Goal: Transaction & Acquisition: Purchase product/service

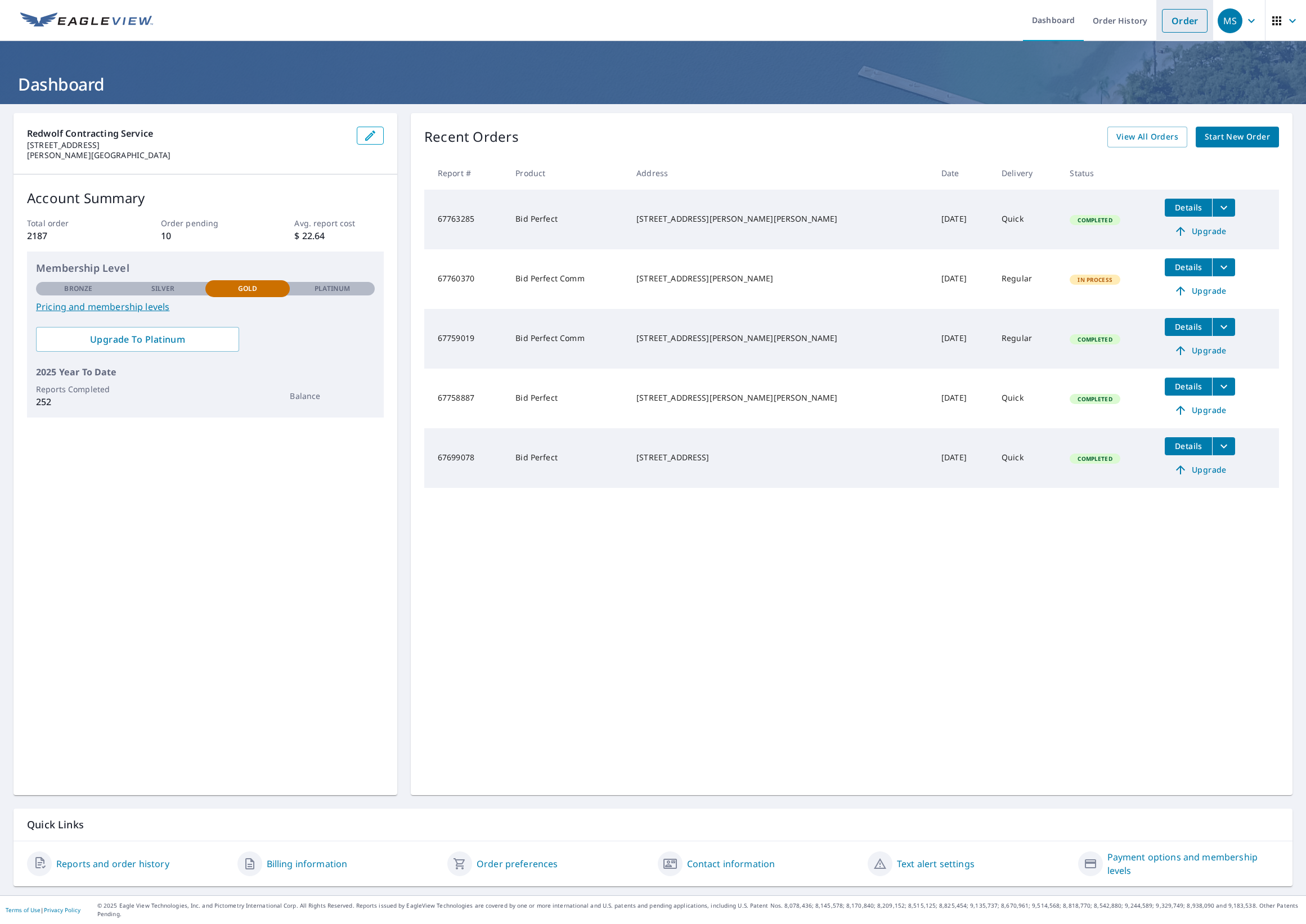
click at [1202, 14] on link "Order" at bounding box center [1185, 21] width 46 height 24
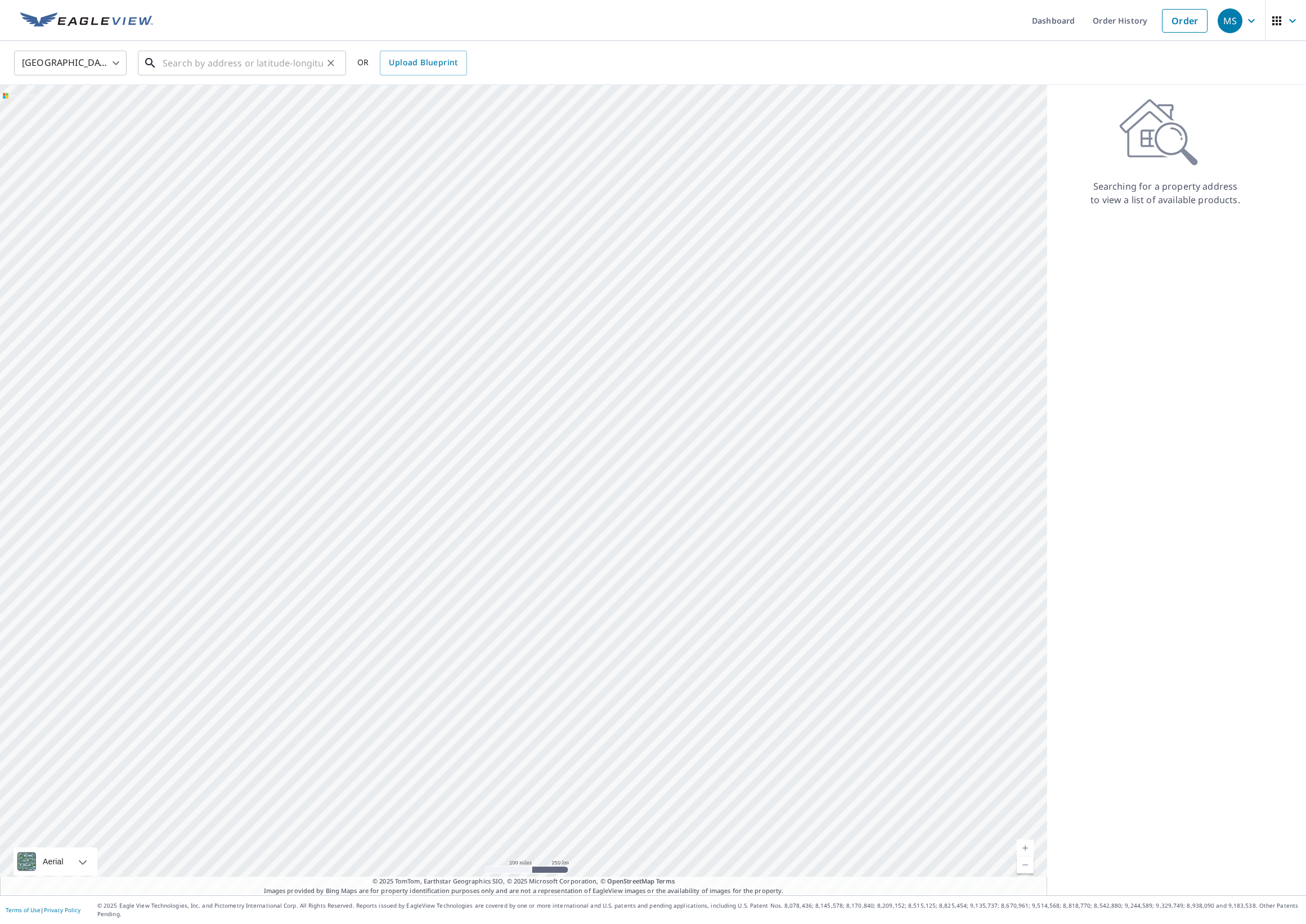
click at [194, 56] on input "text" at bounding box center [243, 63] width 160 height 32
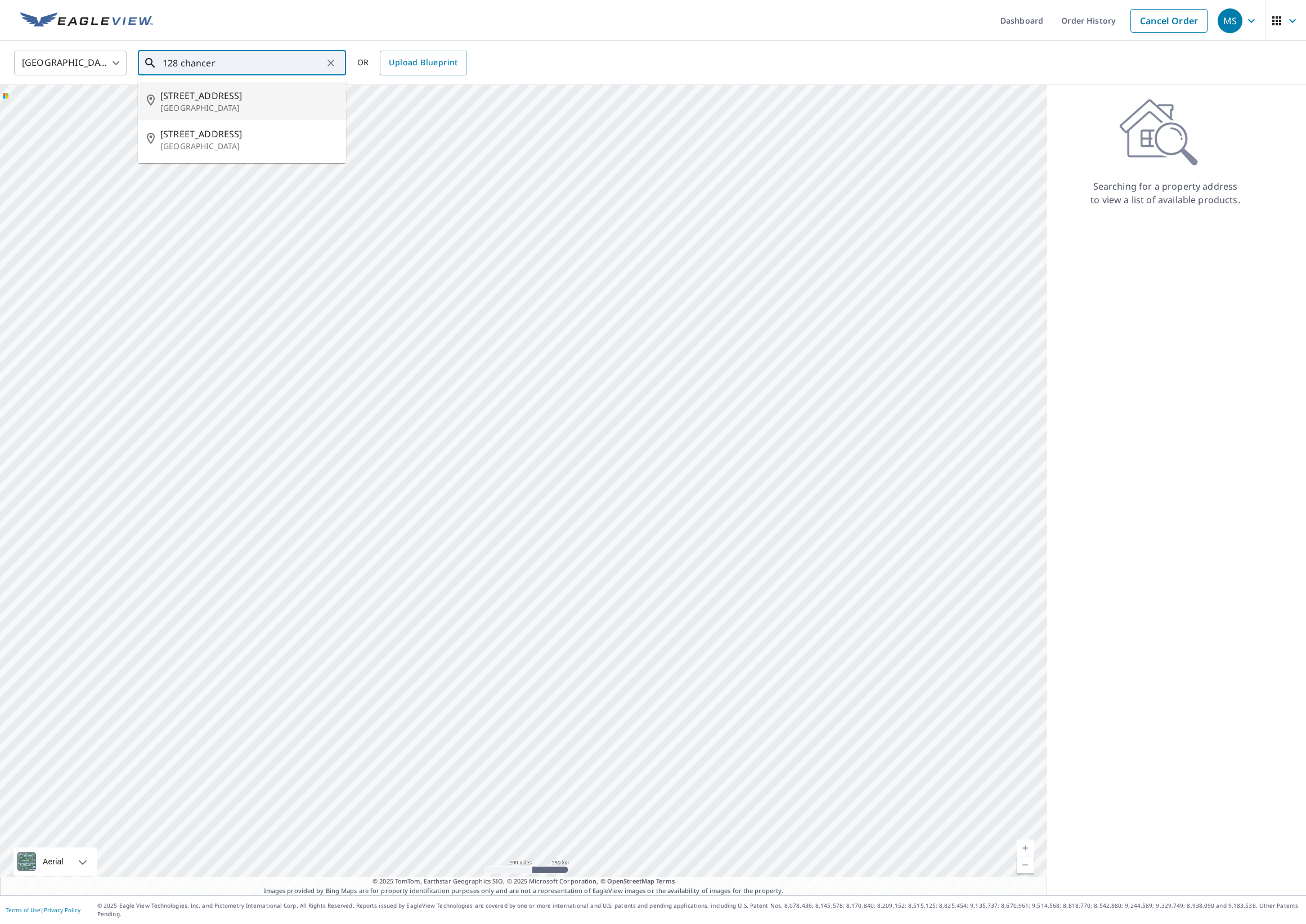
click at [203, 93] on span "[STREET_ADDRESS]" at bounding box center [249, 95] width 177 height 14
type input "[STREET_ADDRESS]"
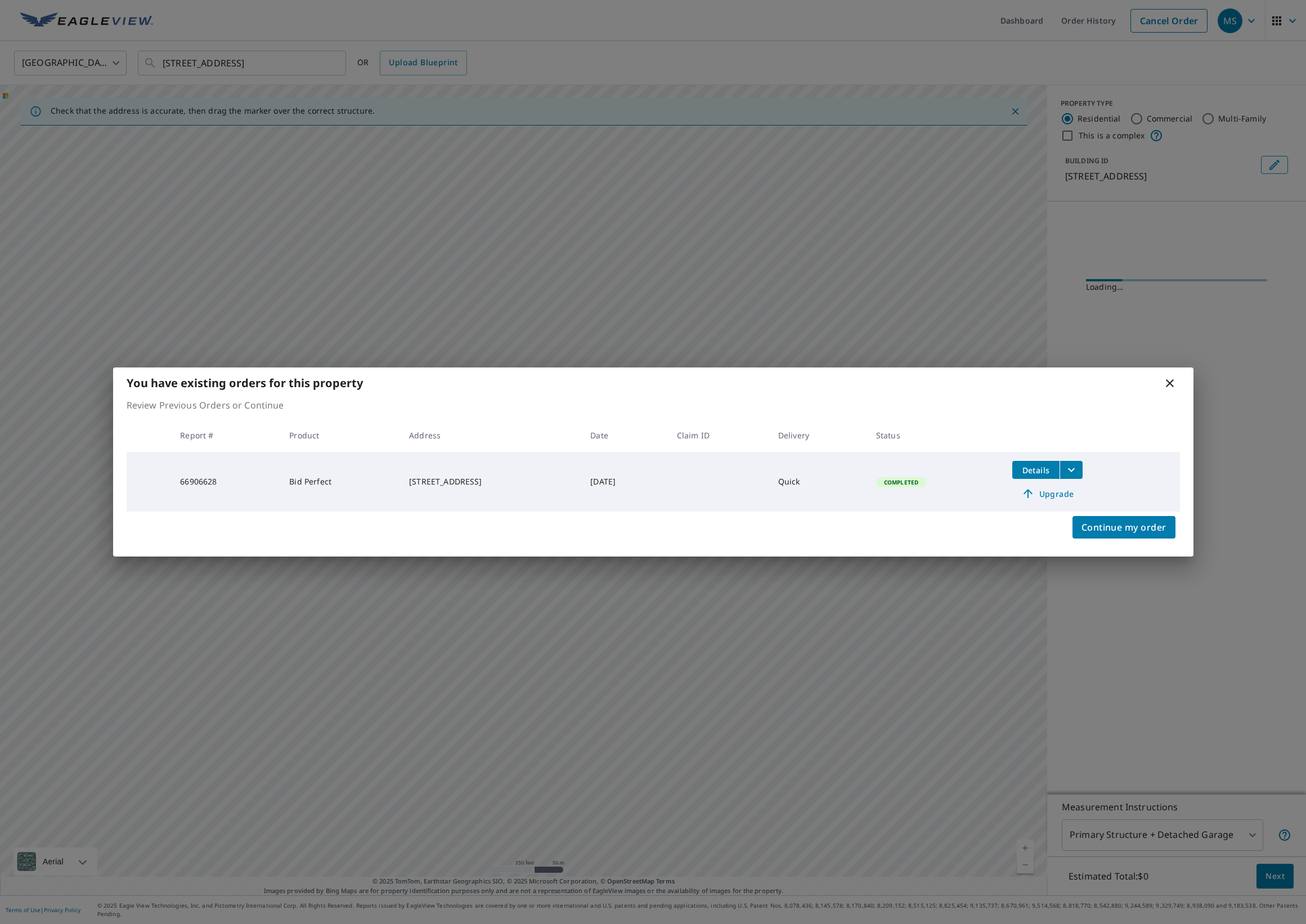
click at [1163, 385] on icon at bounding box center [1170, 383] width 14 height 14
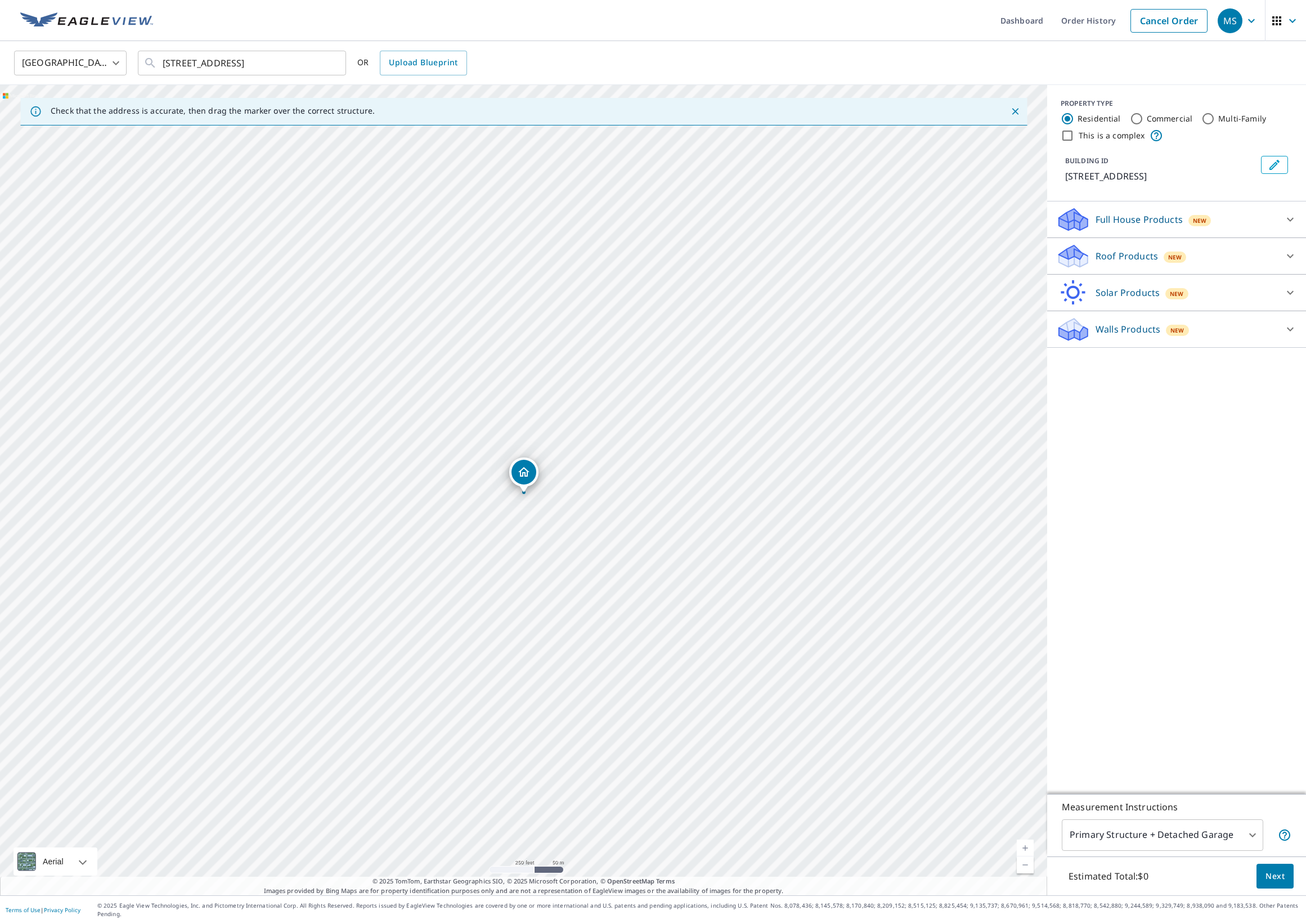
click at [1025, 856] on link "Current Level 17, Zoom In" at bounding box center [1025, 848] width 17 height 17
click at [1025, 856] on link "Current Level 17.325941157393988, Zoom In" at bounding box center [1025, 848] width 17 height 17
click at [1025, 856] on link "Current Level 17.688256580134386, Zoom In Disabled" at bounding box center [1025, 848] width 17 height 17
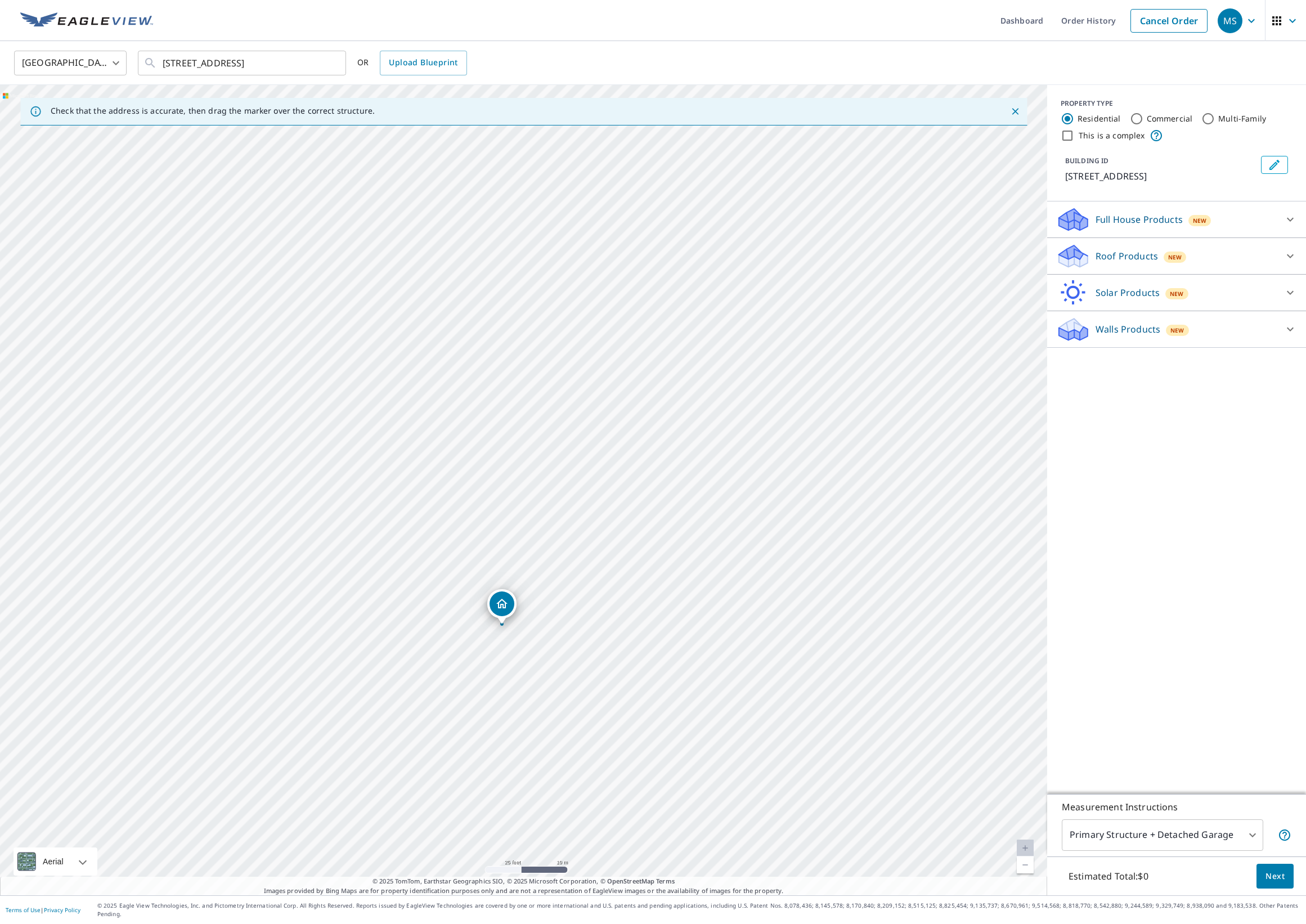
drag, startPoint x: 450, startPoint y: 408, endPoint x: 428, endPoint y: 539, distance: 132.8
click at [428, 539] on div "[STREET_ADDRESS]" at bounding box center [524, 490] width 1047 height 810
